Goal: Task Accomplishment & Management: Complete application form

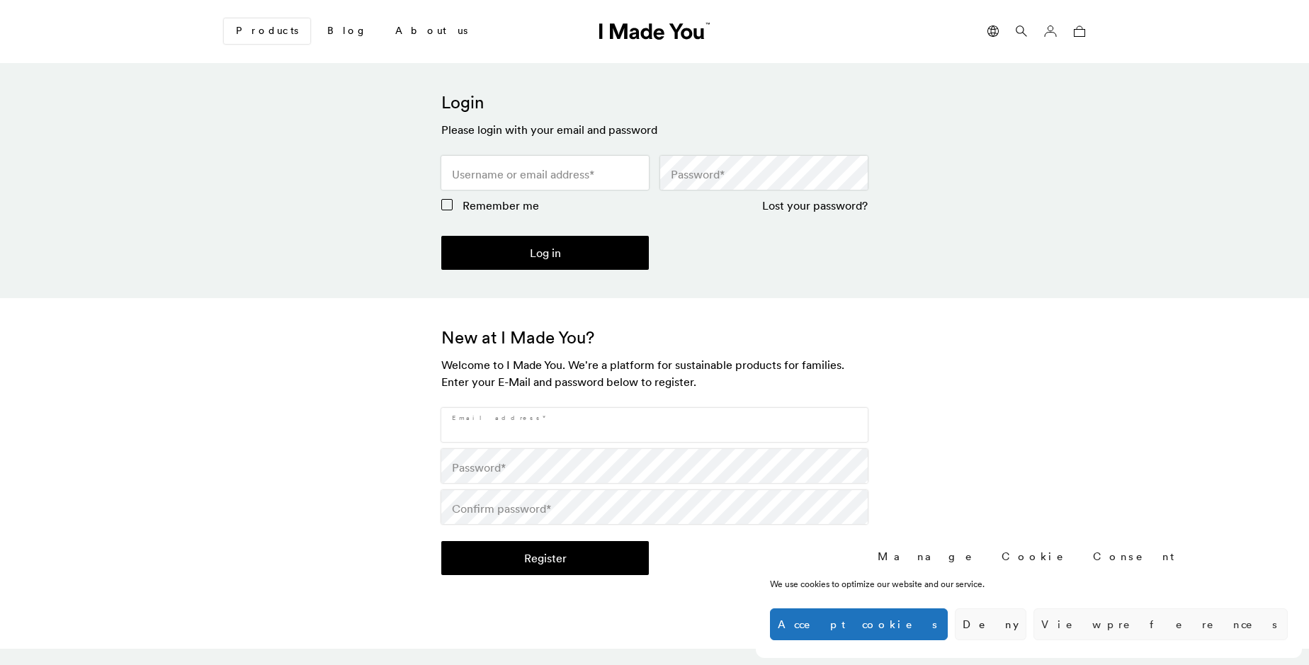
click at [654, 425] on input "Email address *" at bounding box center [654, 425] width 426 height 34
type input "[EMAIL_ADDRESS][DOMAIN_NAME]"
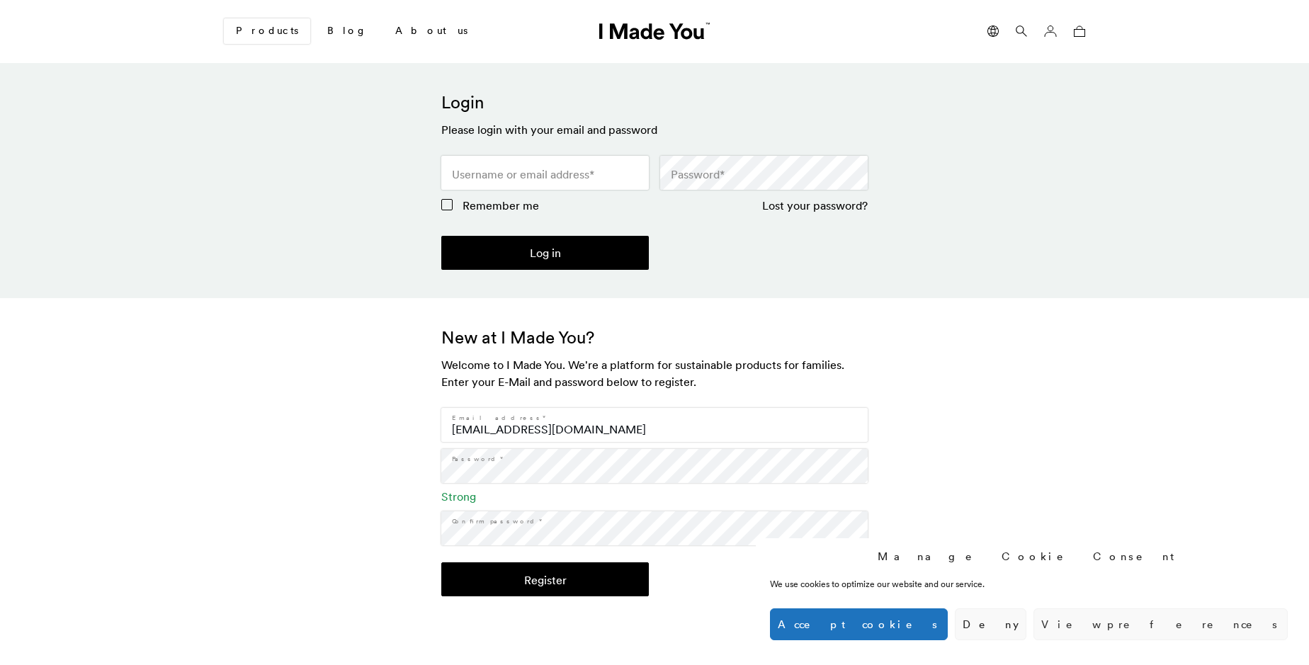
click at [545, 579] on button "Register" at bounding box center [545, 579] width 208 height 34
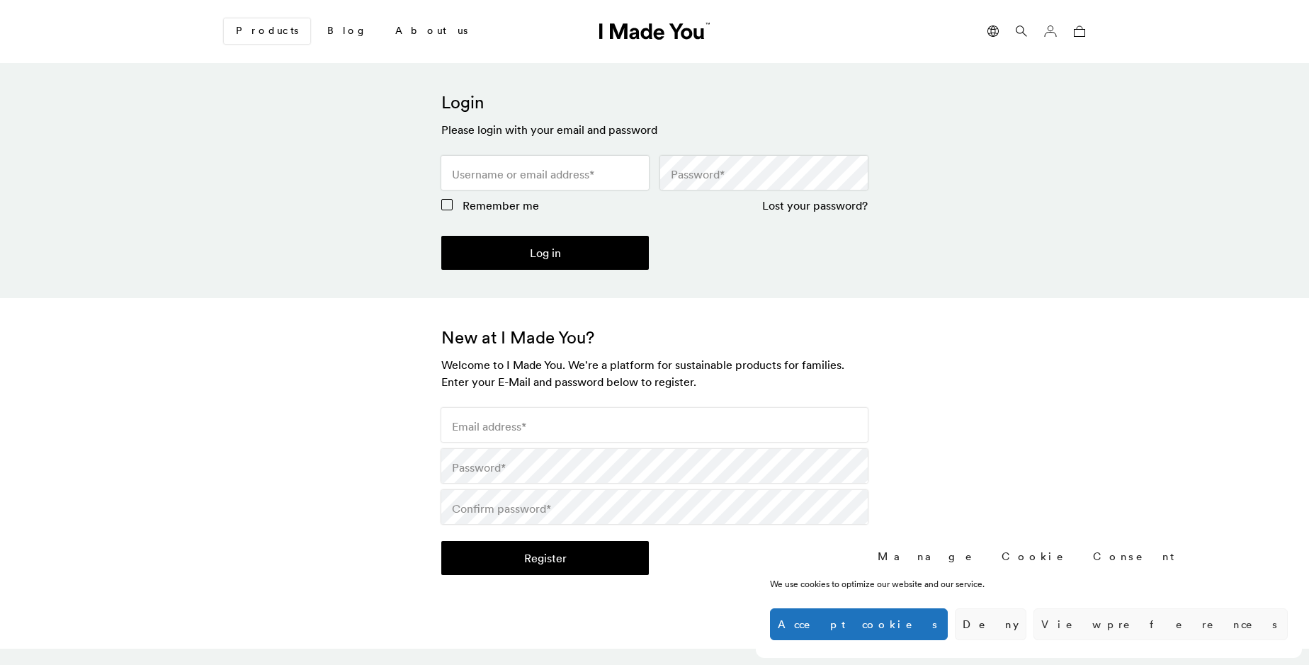
scroll to position [421, 0]
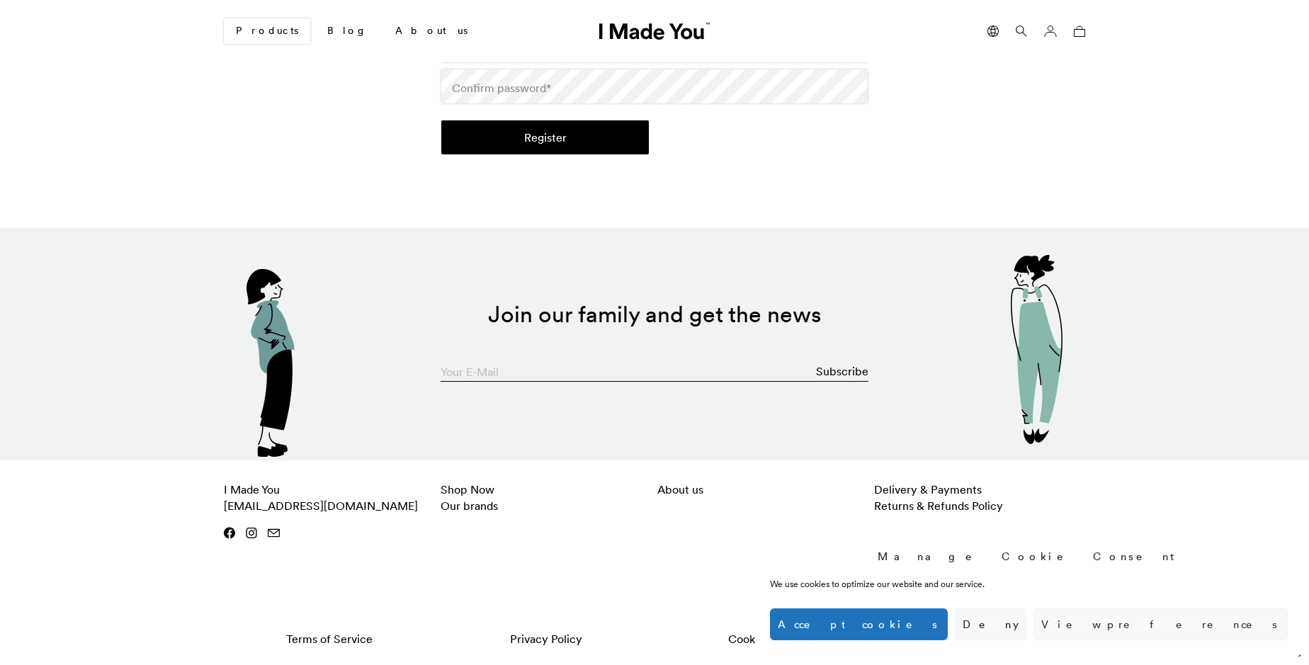
click at [654, 368] on input "Your E-Mail" at bounding box center [655, 367] width 428 height 28
type input "[EMAIL_ADDRESS][DOMAIN_NAME]"
click at [843, 371] on button "Subscribe" at bounding box center [842, 371] width 52 height 28
